Goal: Transaction & Acquisition: Register for event/course

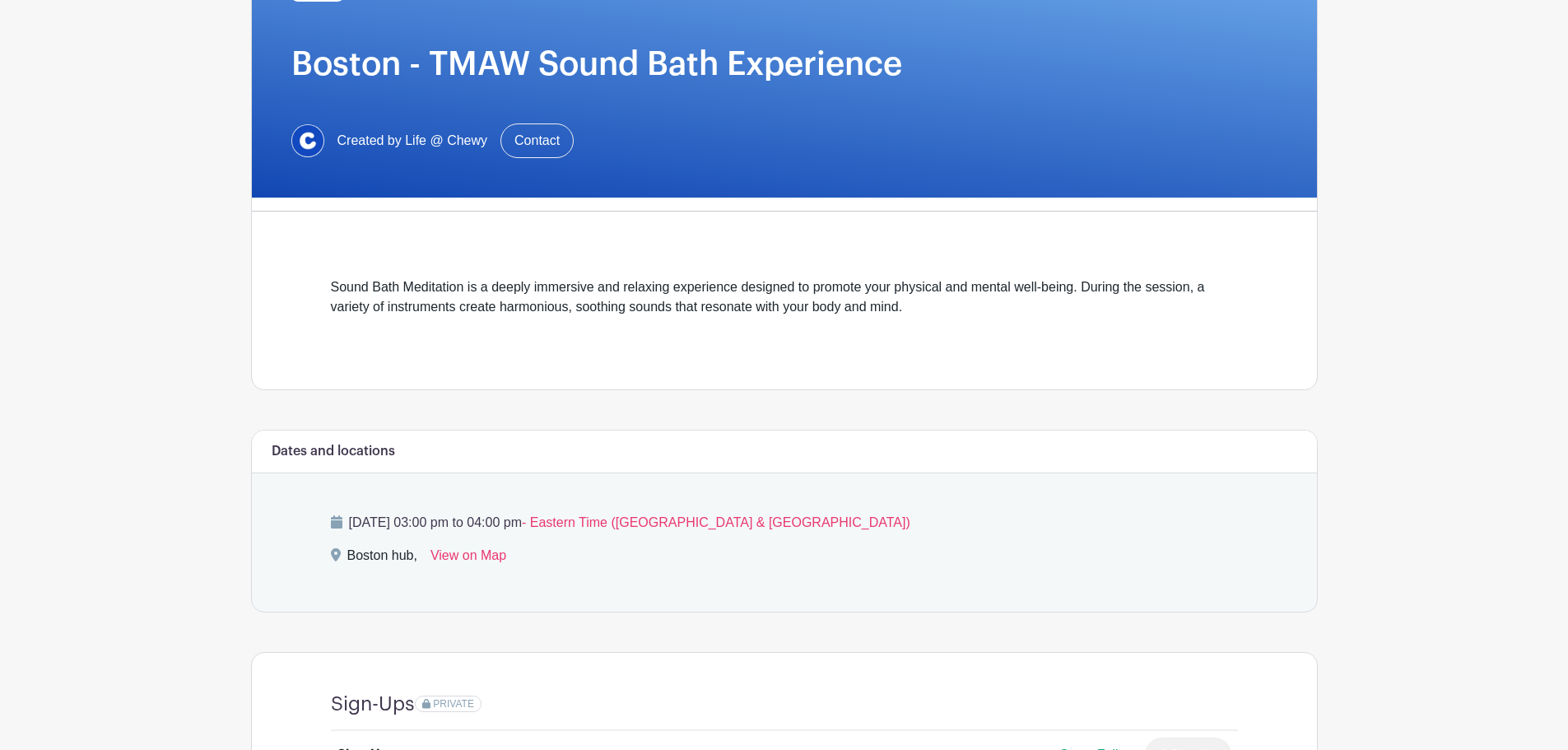
scroll to position [458, 0]
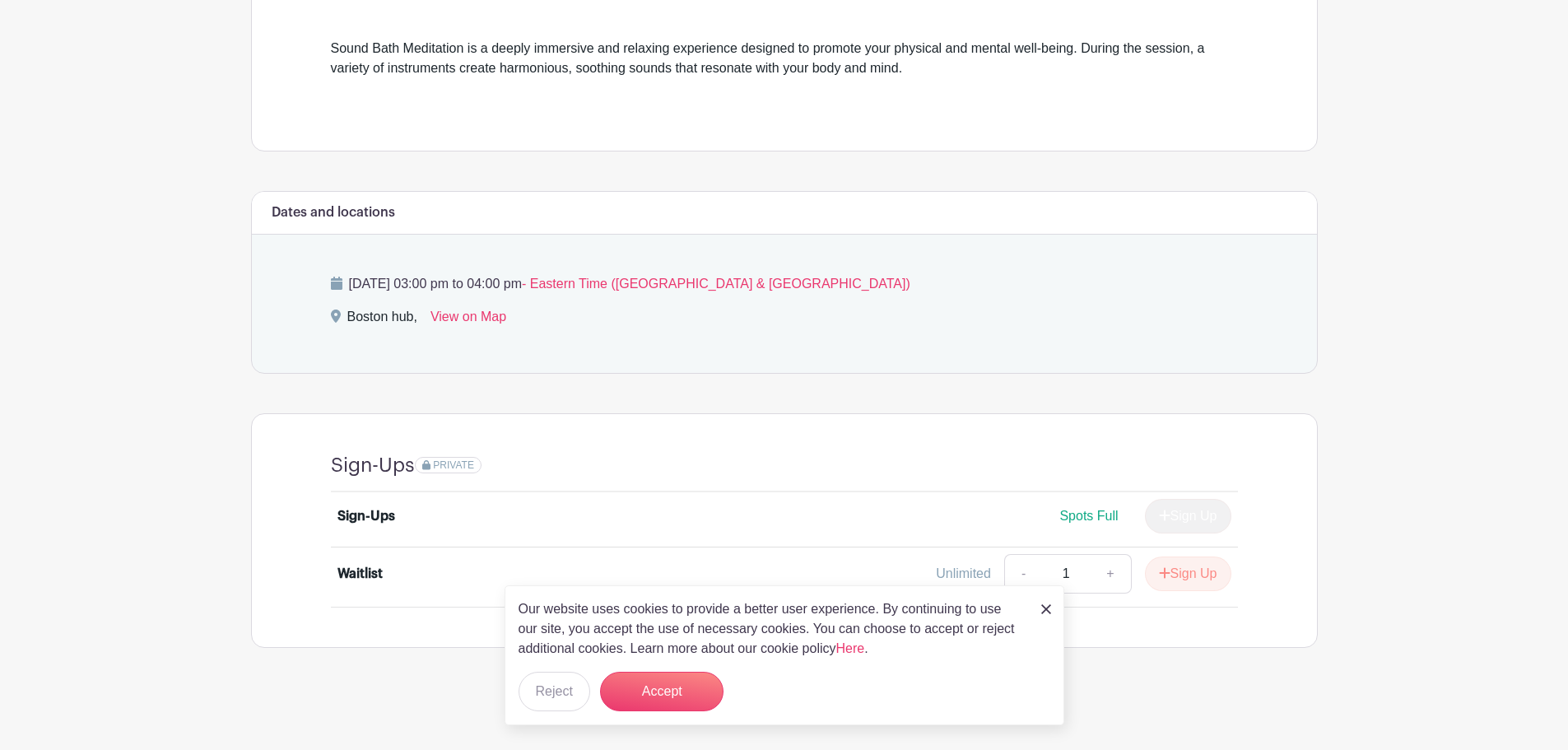
click at [1226, 632] on div "Sign-Ups PRIVATE Sign-Ups Spots Full Sign Up Waitlist Unlimited - 1 + Sign Up" at bounding box center [784, 531] width 986 height 233
click at [1219, 629] on div "Sign-Ups PRIVATE Sign-Ups Spots Full Sign Up Waitlist Unlimited - 1 + Sign Up" at bounding box center [784, 531] width 986 height 233
click at [1041, 606] on img at bounding box center [1046, 609] width 10 height 10
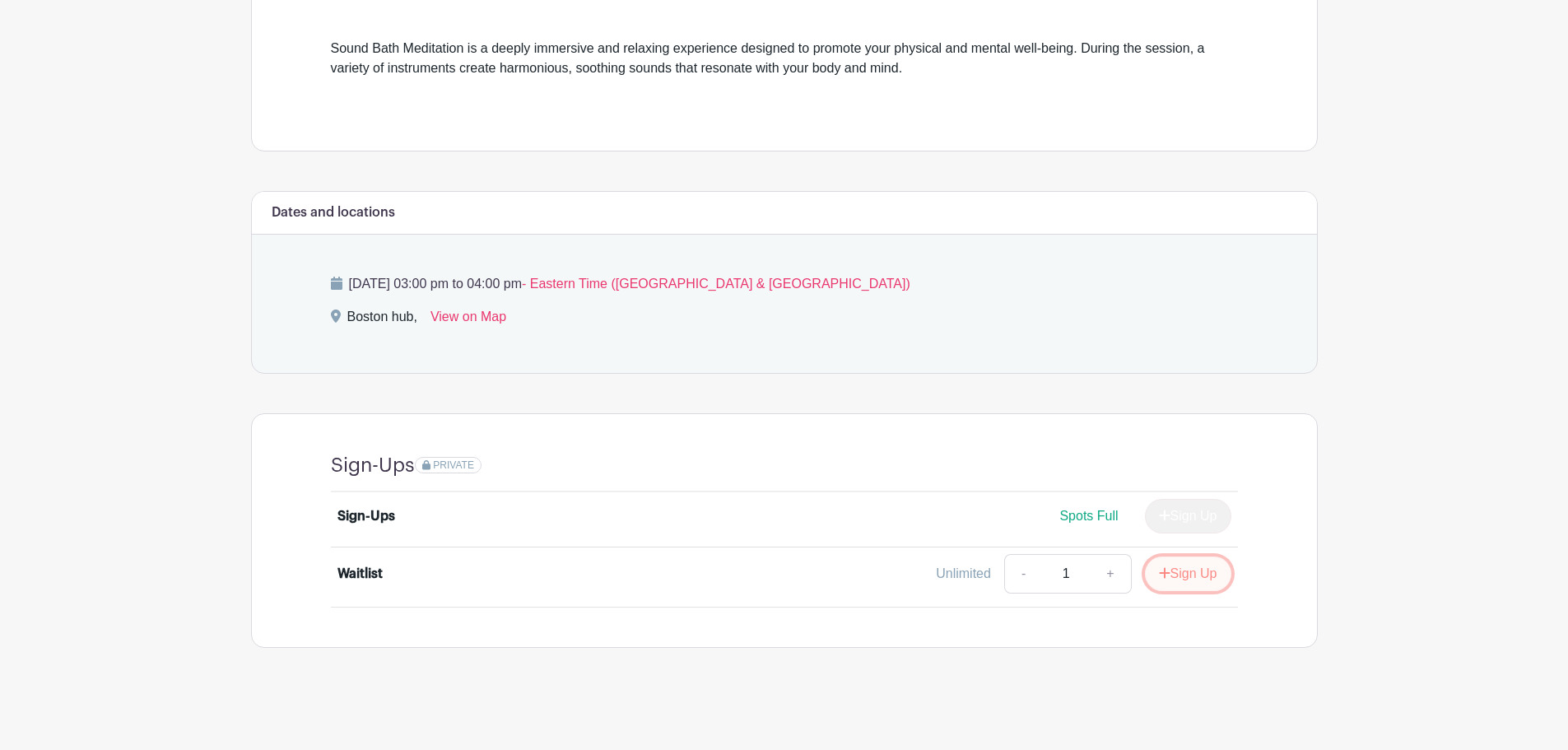
click at [1194, 568] on button "Sign Up" at bounding box center [1187, 573] width 86 height 34
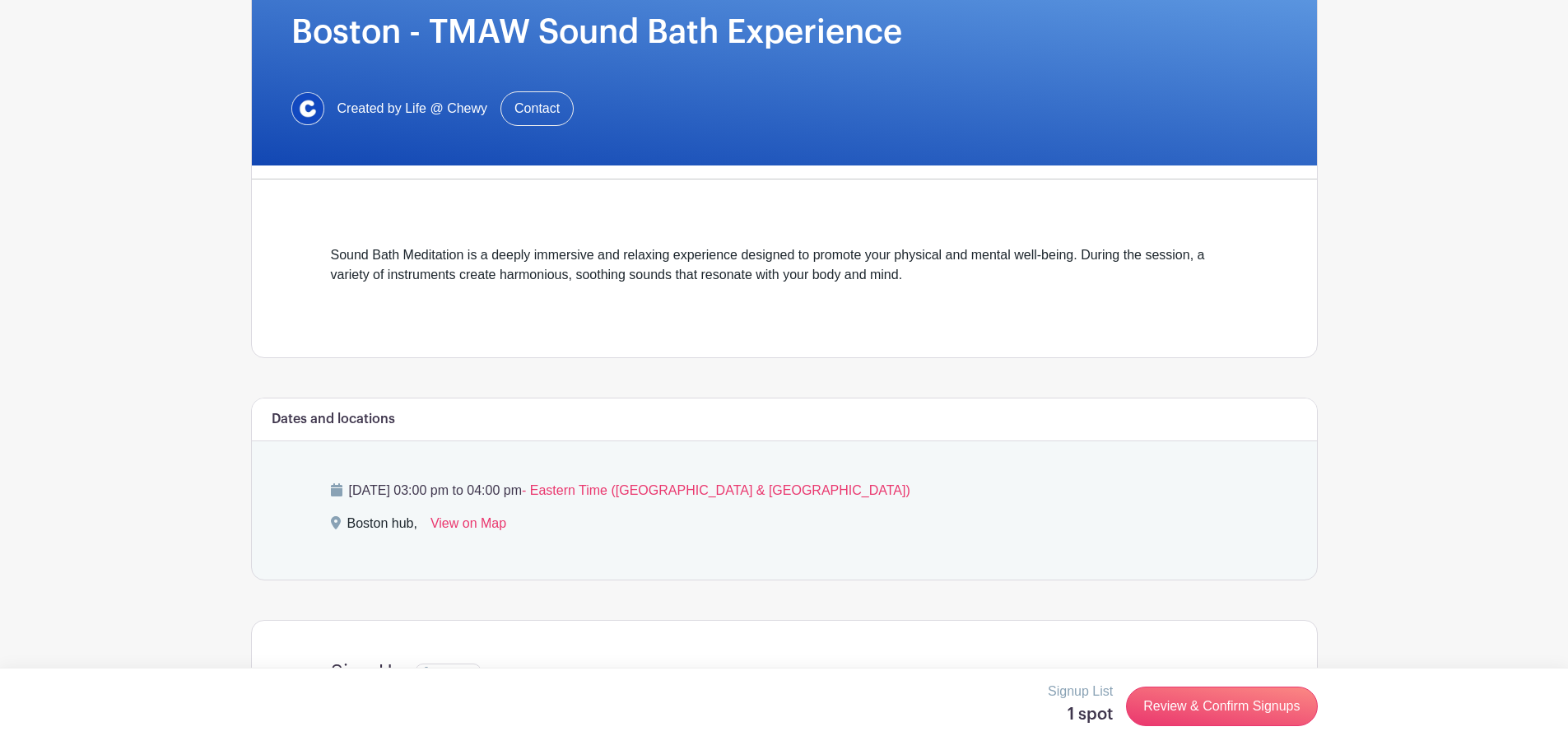
scroll to position [459, 0]
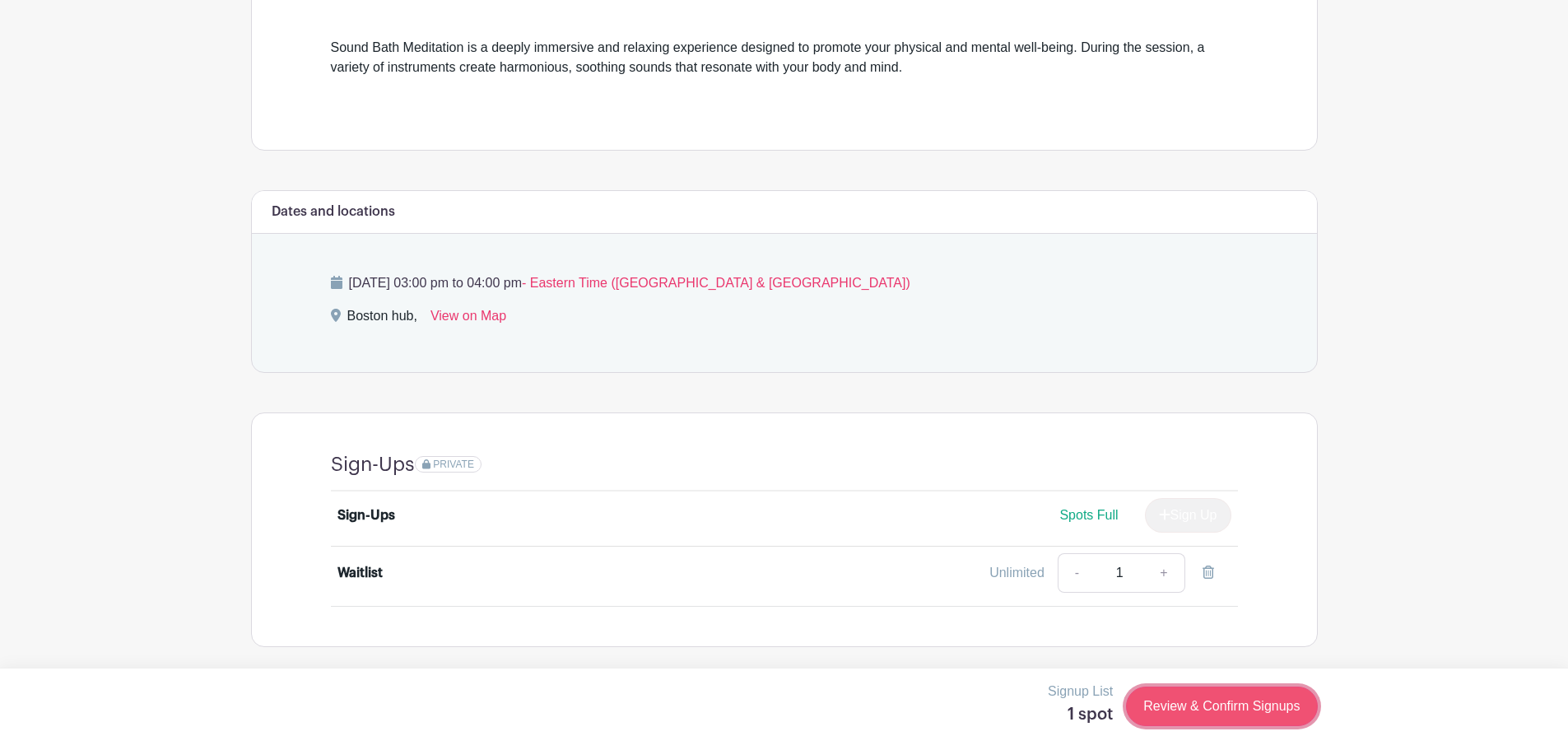
click at [1233, 714] on link "Review & Confirm Signups" at bounding box center [1222, 706] width 191 height 40
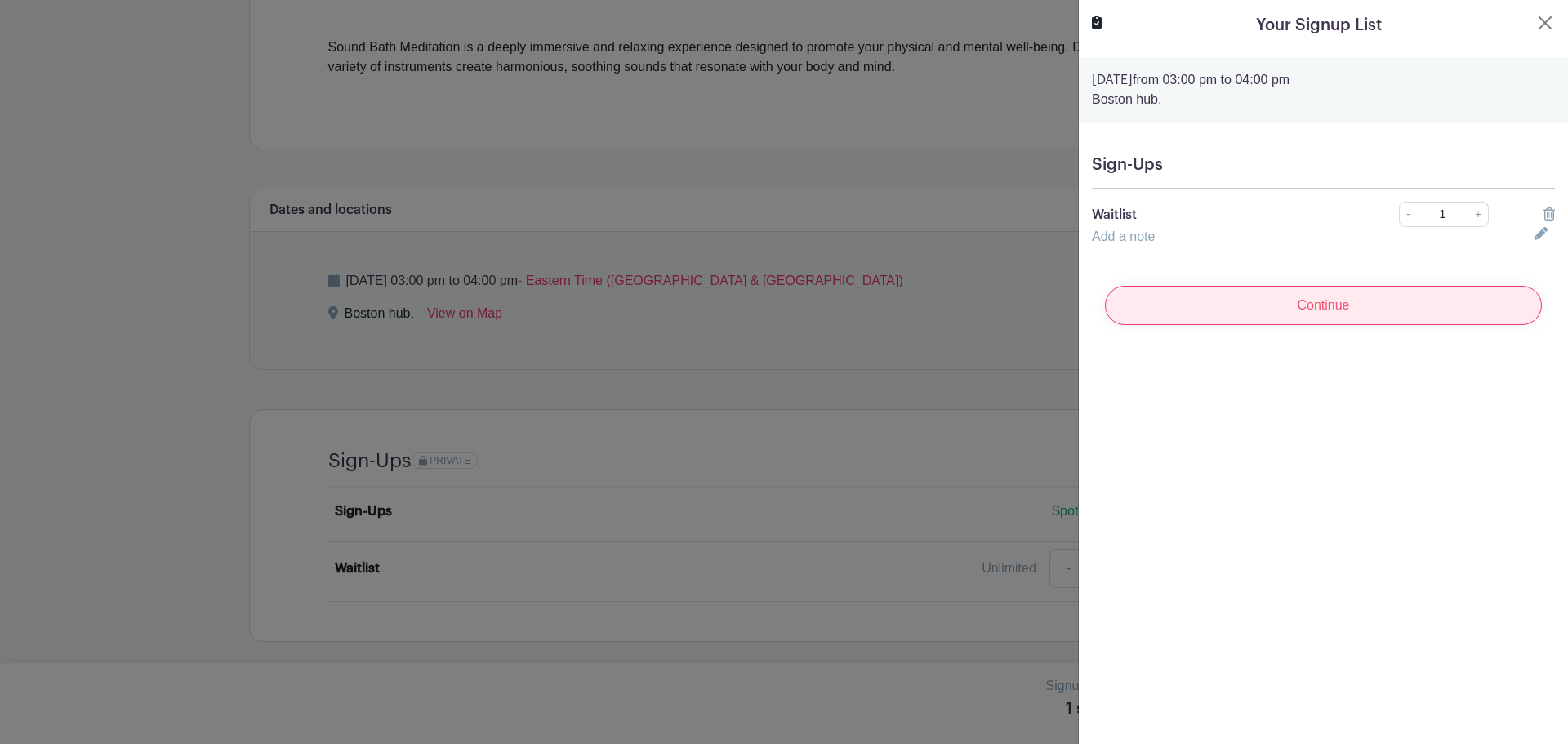
click at [1377, 315] on input "Continue" at bounding box center [1324, 305] width 437 height 40
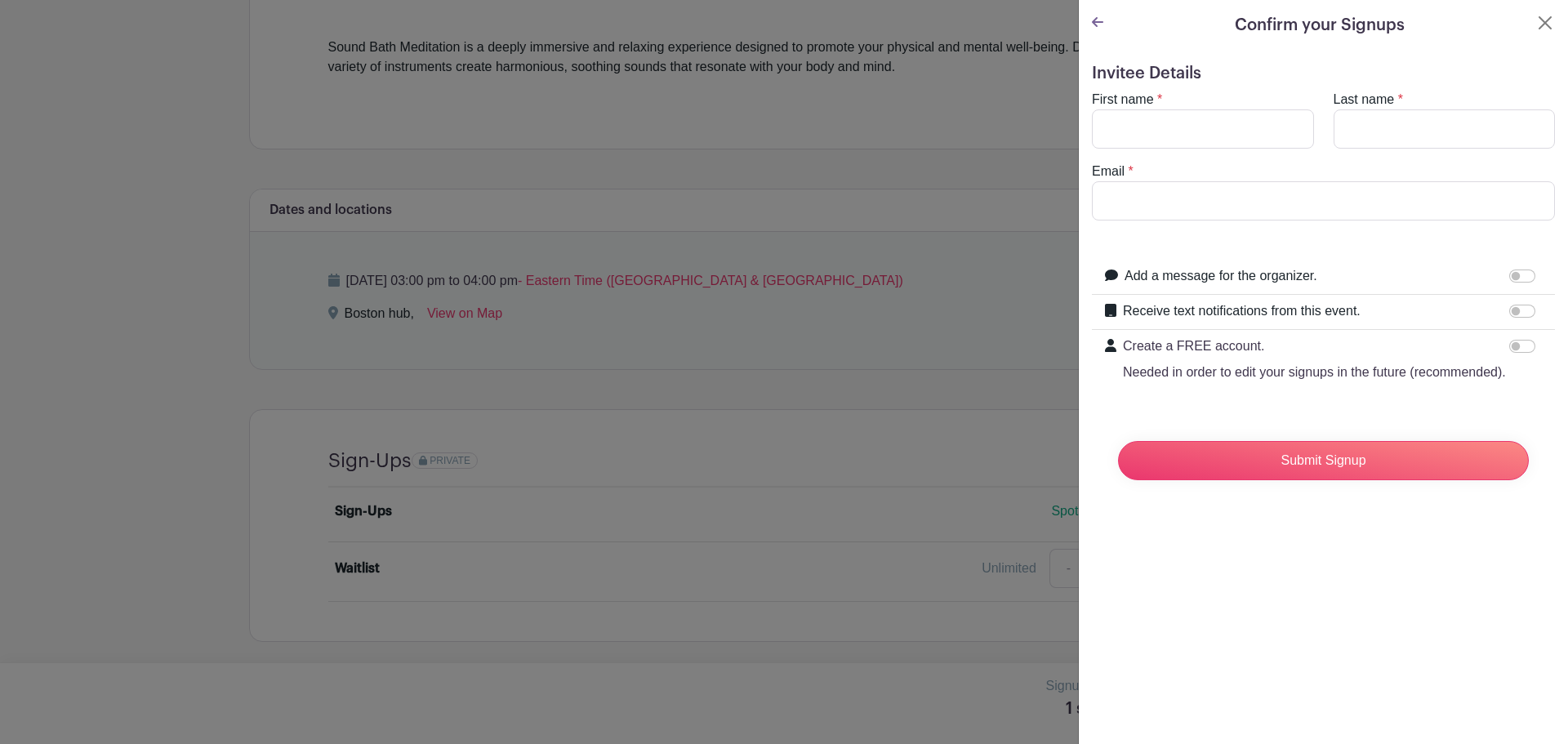
click at [1203, 89] on form "Invitee Details First name * Last name * Email * Add a message for the organize…" at bounding box center [1324, 278] width 463 height 430
click at [1198, 112] on input "First name" at bounding box center [1203, 129] width 222 height 40
type input "[PERSON_NAME]"
type input "M"
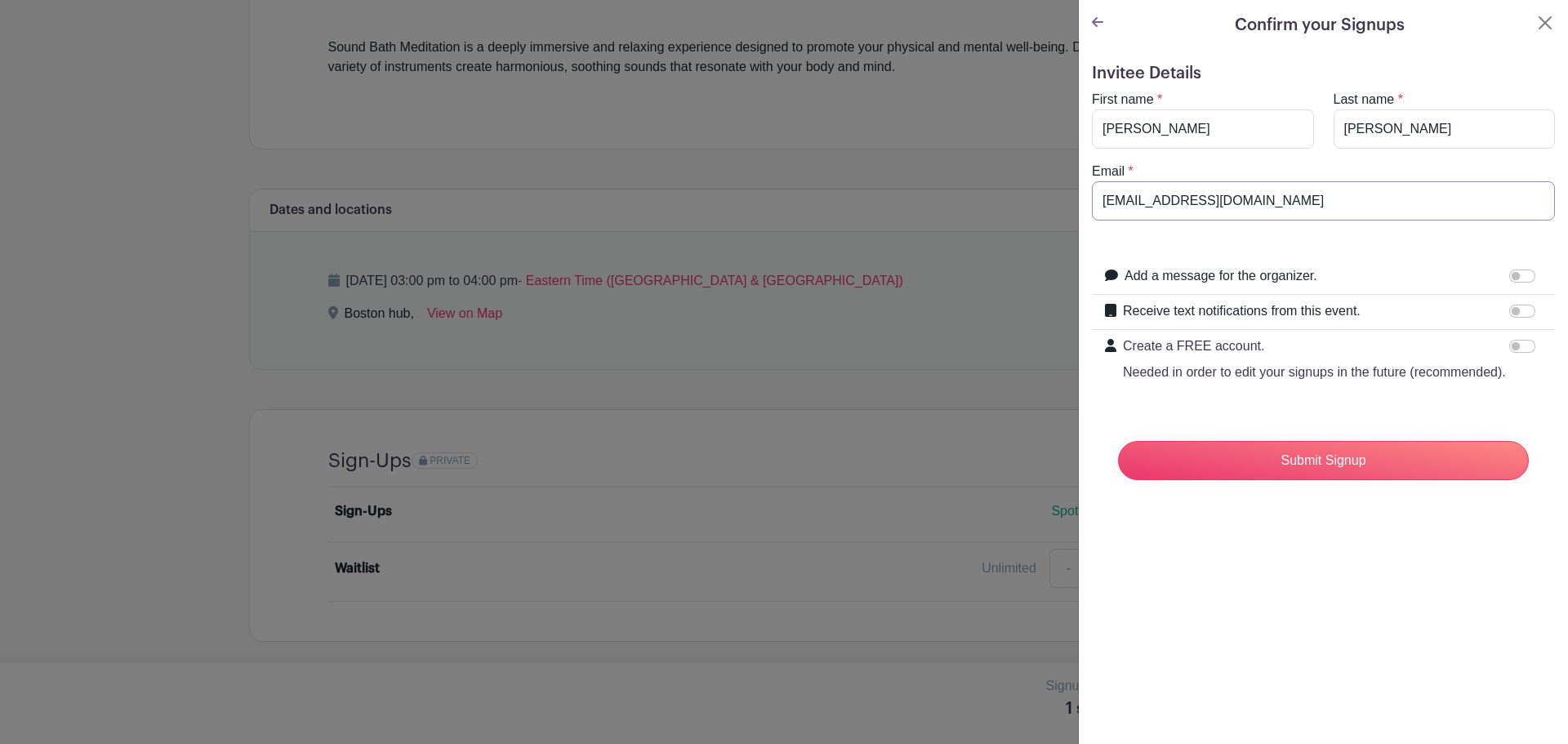
type input "[EMAIL_ADDRESS][DOMAIN_NAME]"
click at [1514, 311] on input "Receive text notifications from this event." at bounding box center [1522, 311] width 26 height 13
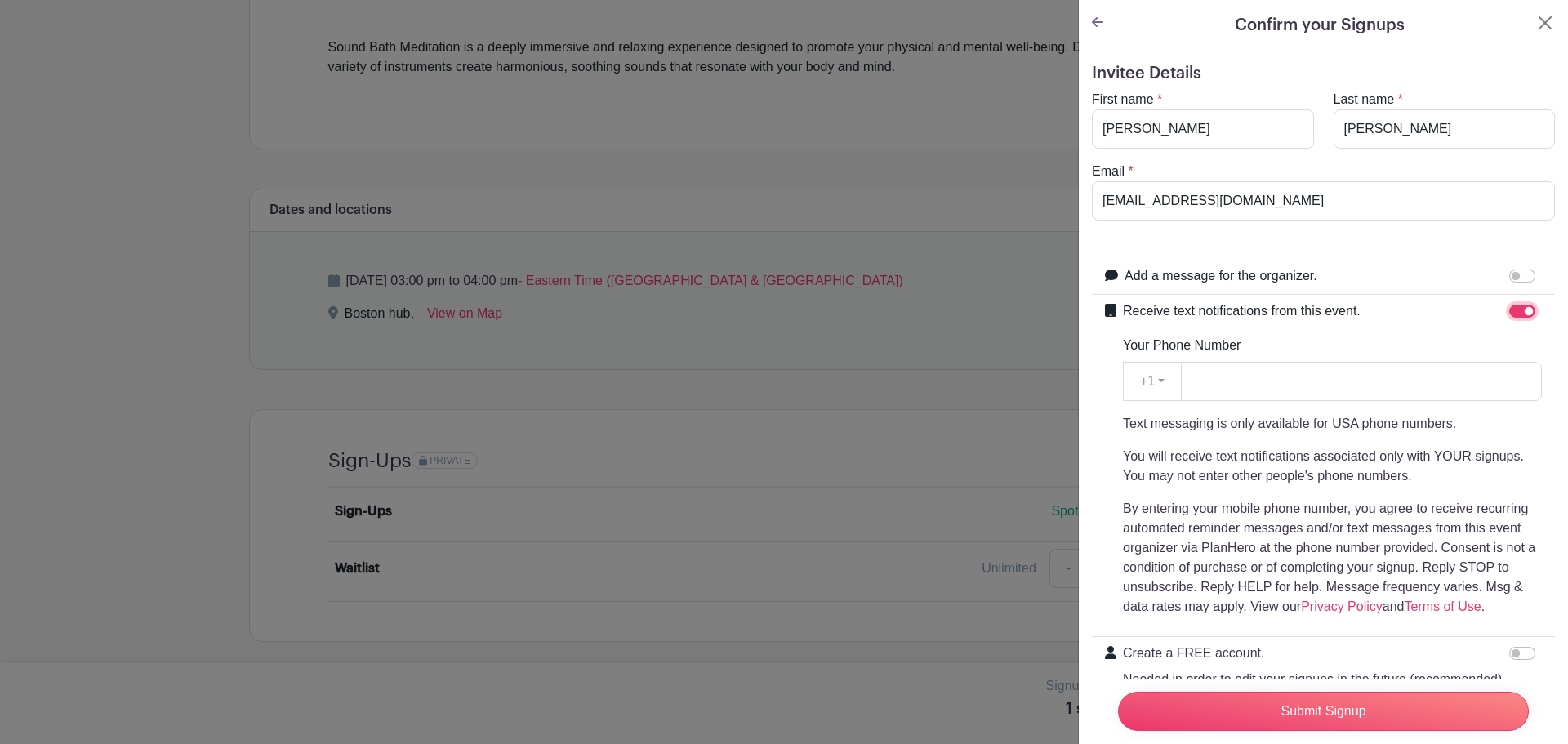
click at [1513, 311] on input "Receive text notifications from this event." at bounding box center [1522, 311] width 26 height 13
checkbox input "false"
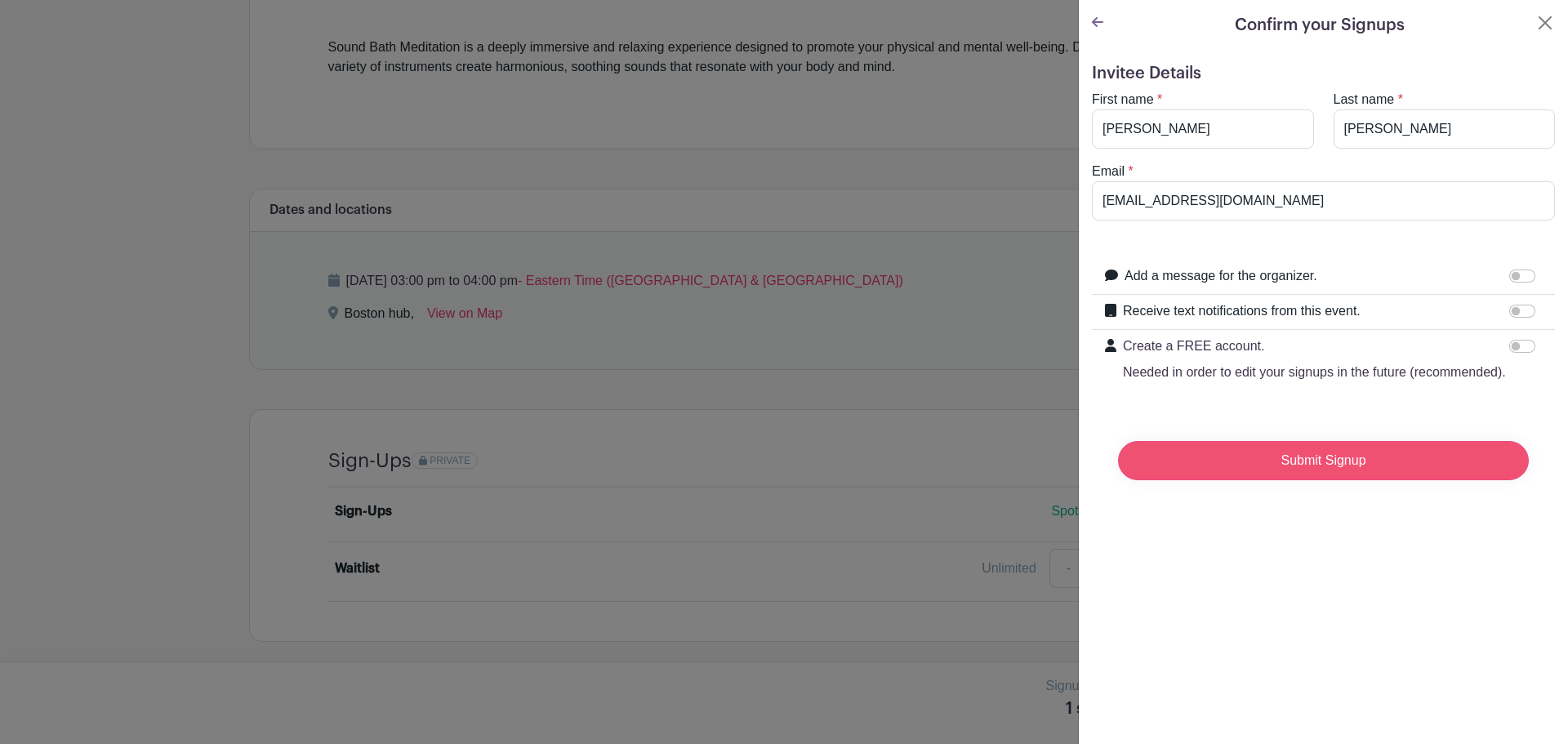
click at [1384, 480] on input "Submit Signup" at bounding box center [1324, 460] width 411 height 40
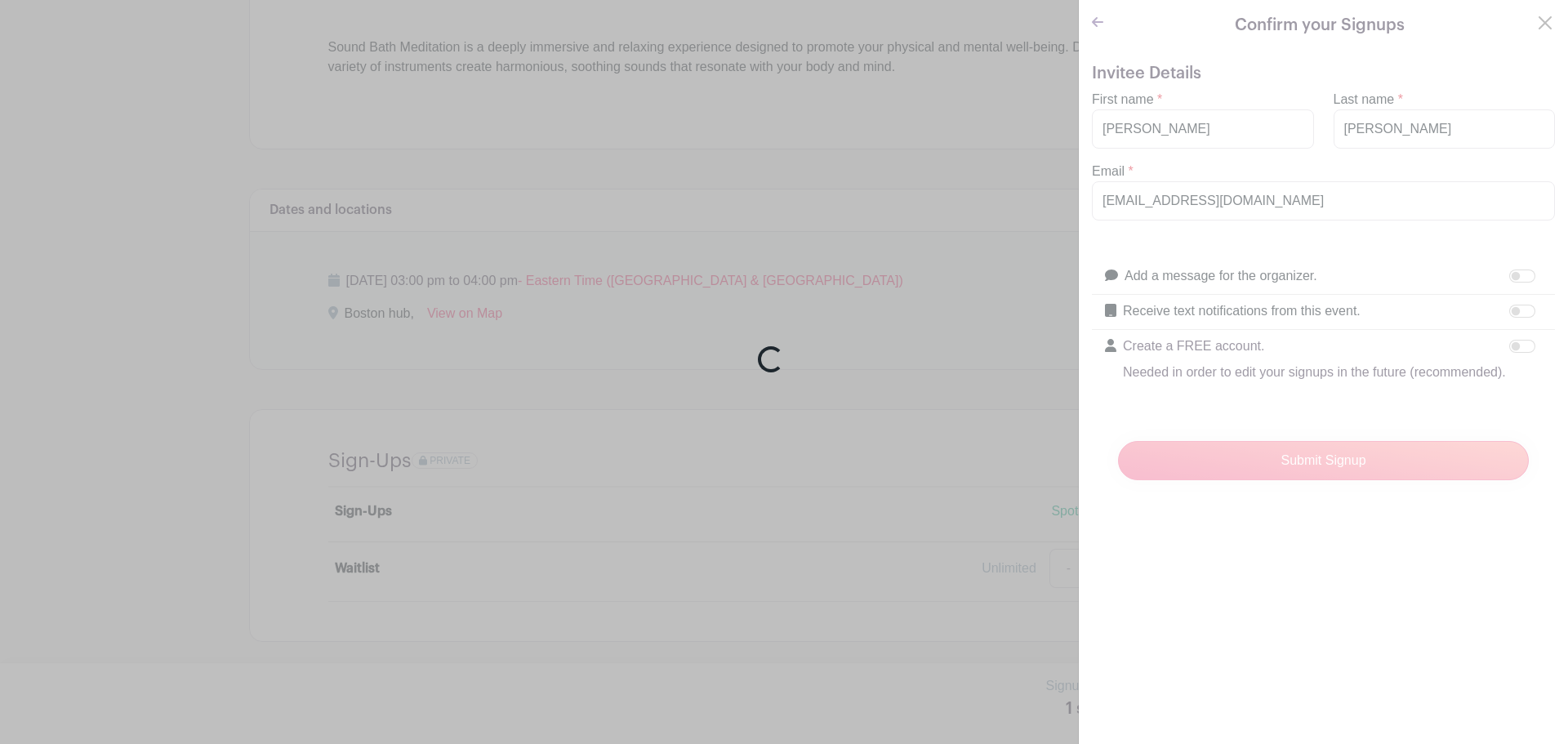
click at [1514, 354] on body "Loading... Log In Sign Up for Free Life@Chewy's Events Boston - TMAW Sound Bath…" at bounding box center [784, 144] width 1568 height 1199
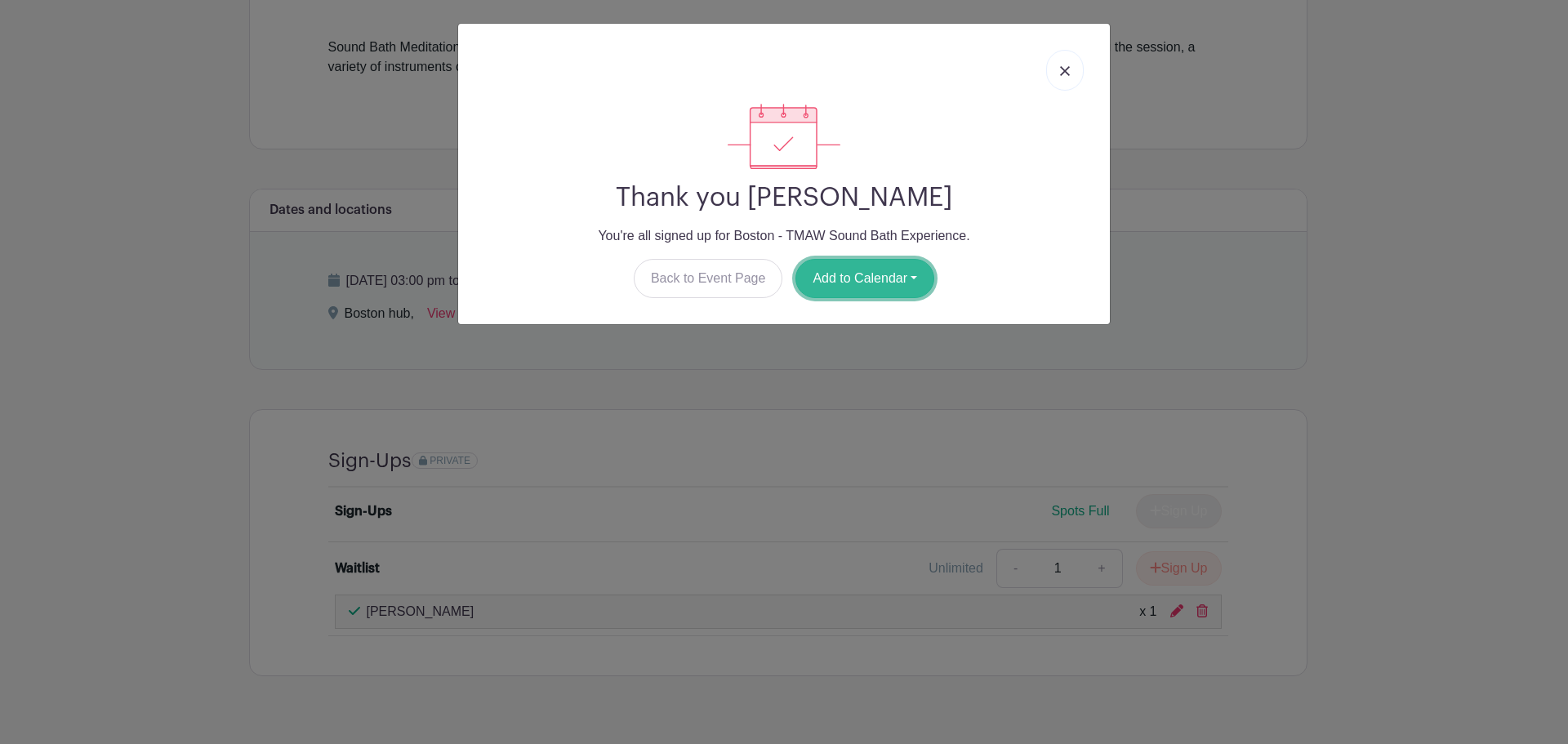
click at [882, 290] on button "Add to Calendar" at bounding box center [865, 278] width 139 height 40
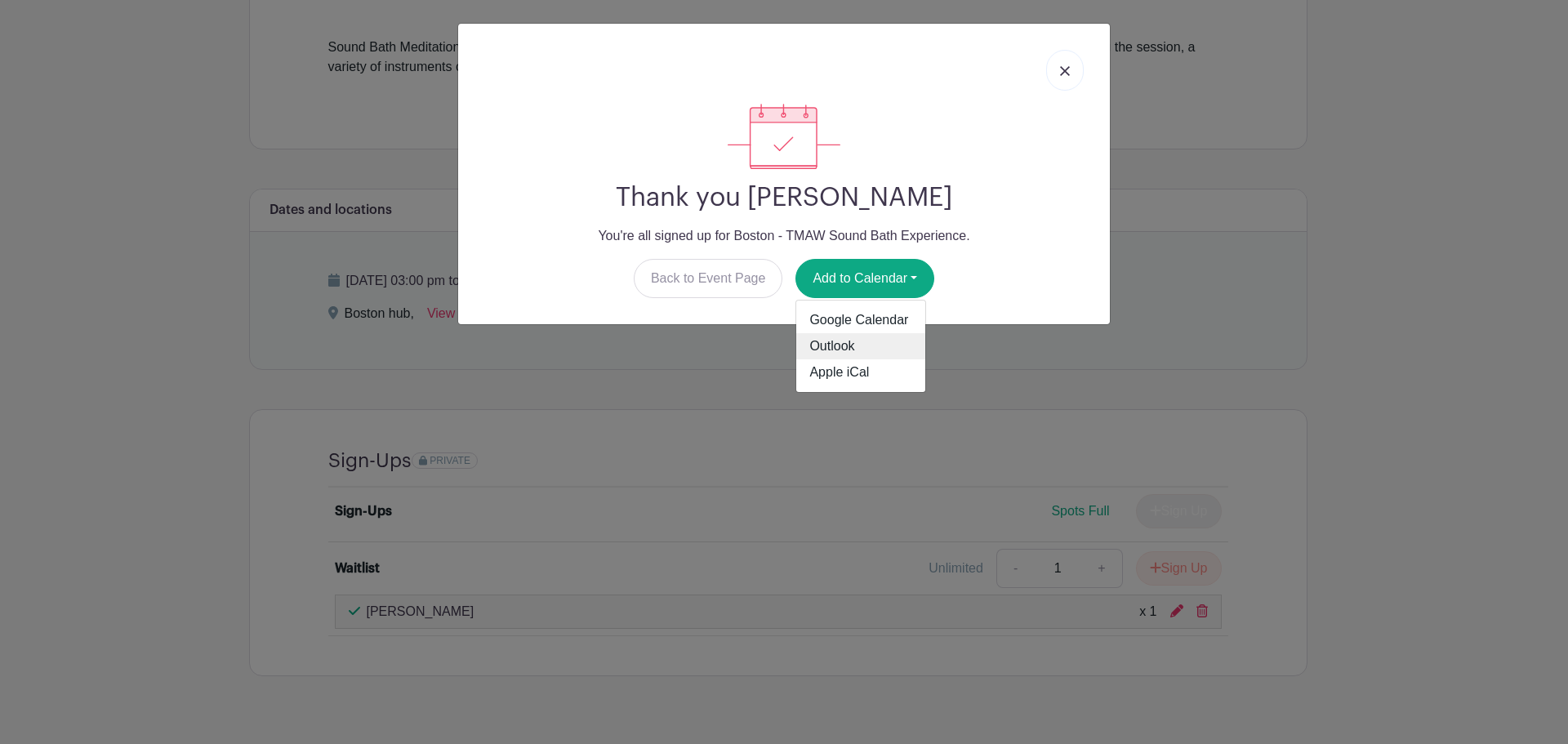
click at [862, 348] on link "Outlook" at bounding box center [861, 346] width 129 height 26
click at [1265, 303] on div "Thank you [PERSON_NAME] You're all signed up for Boston - TMAW Sound Bath Exper…" at bounding box center [784, 372] width 1568 height 744
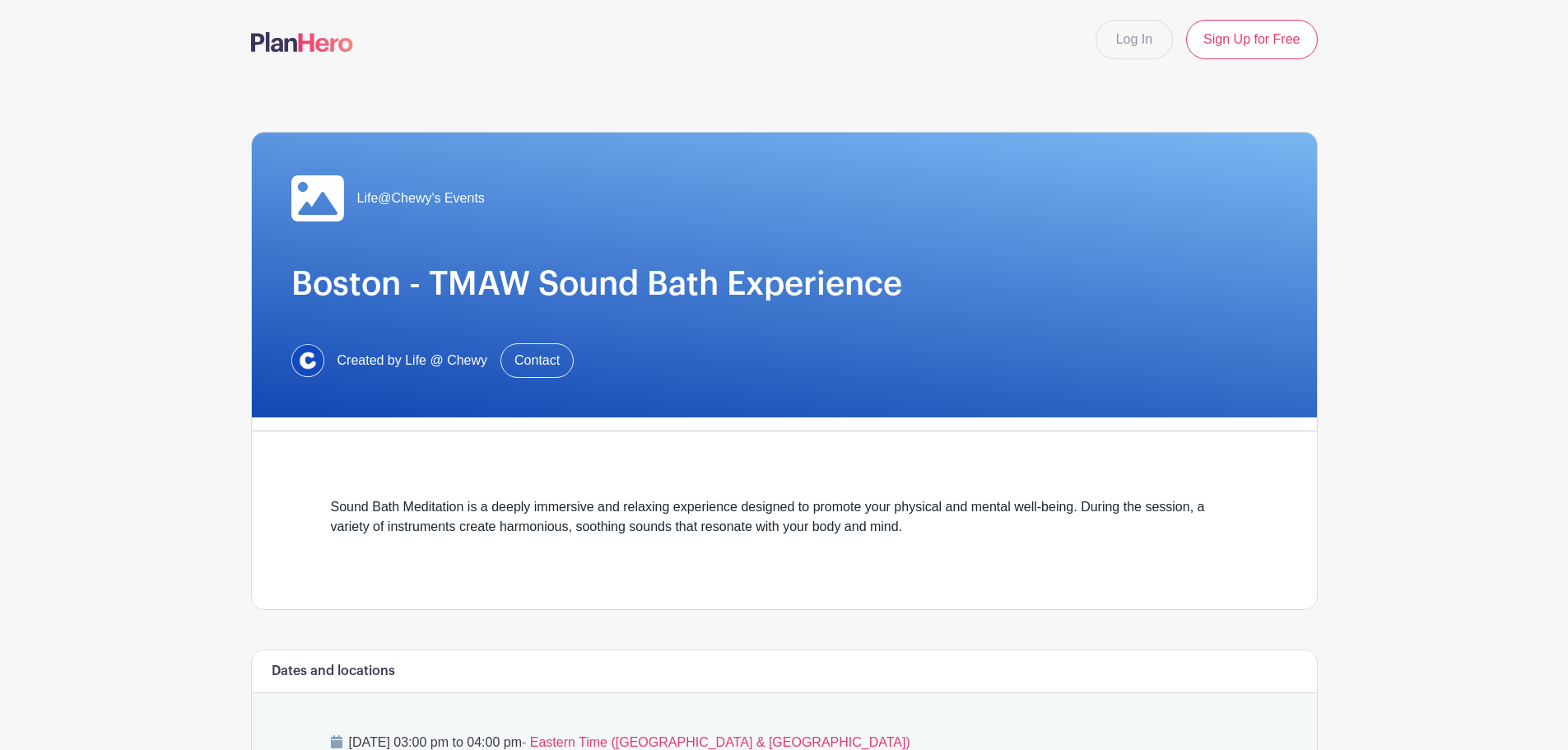
scroll to position [494, 0]
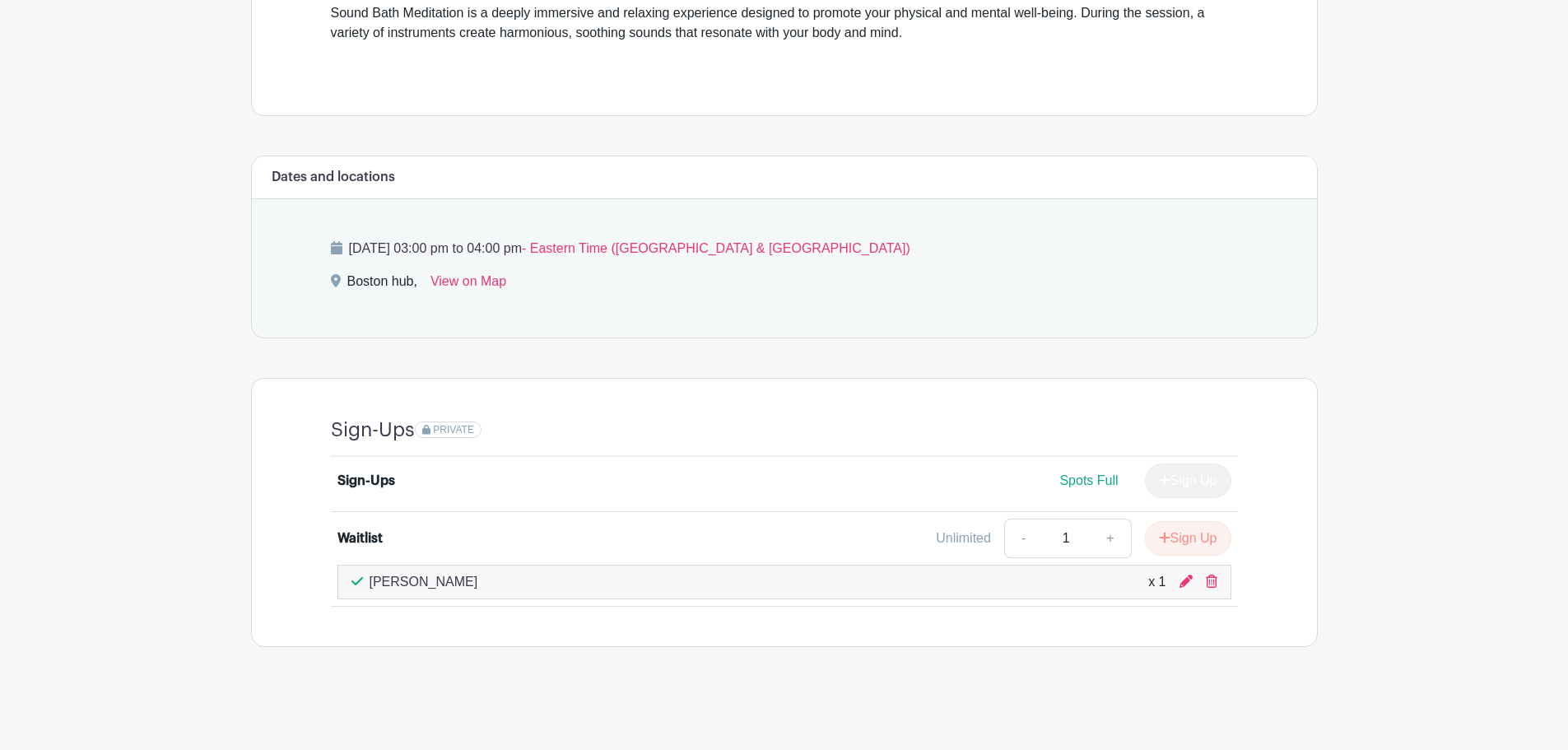
click at [1084, 478] on span "Spots Full" at bounding box center [1088, 480] width 59 height 14
